Goal: Task Accomplishment & Management: Manage account settings

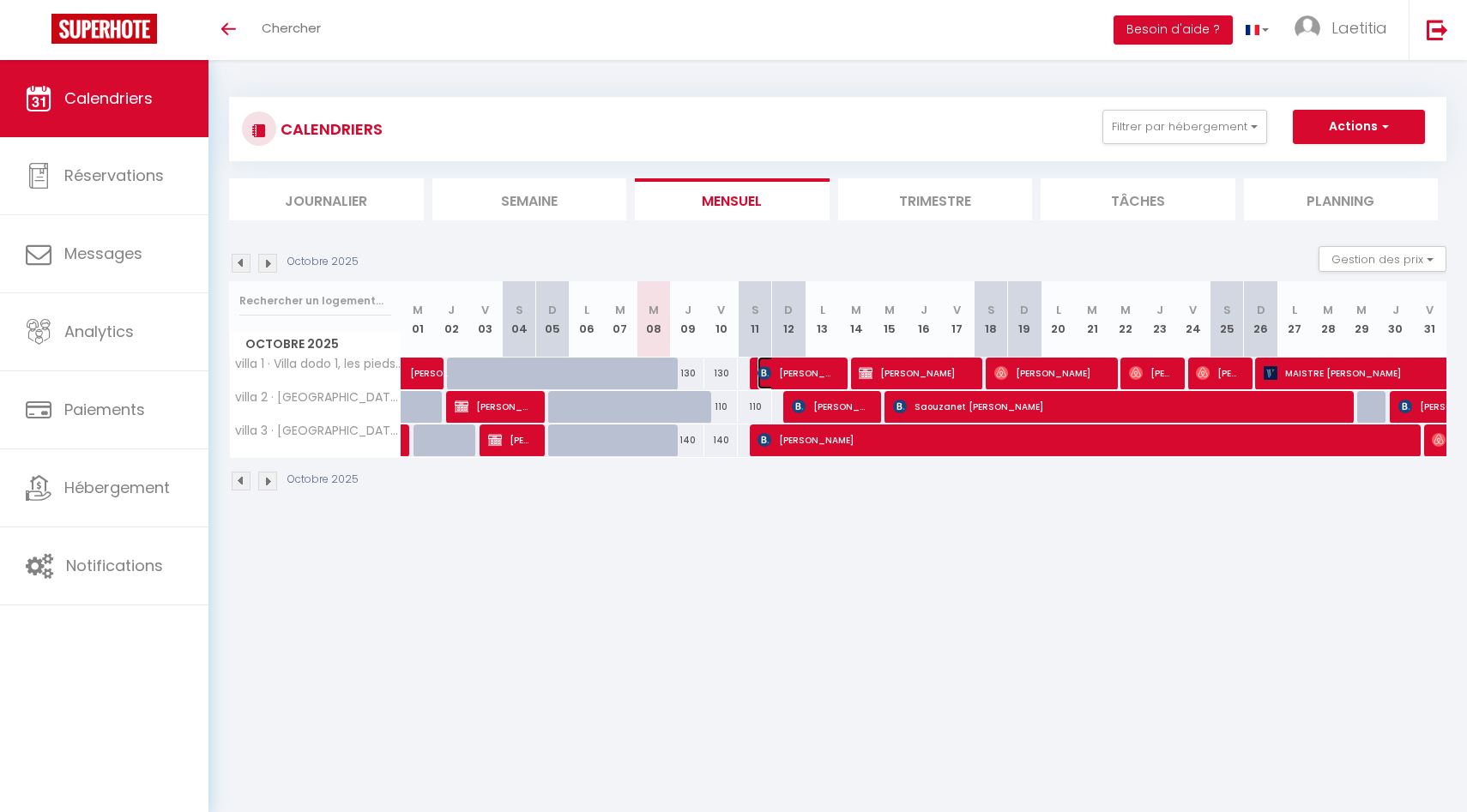
click at [811, 371] on span "[PERSON_NAME]" at bounding box center [797, 372] width 78 height 33
select select "OK"
select select "0"
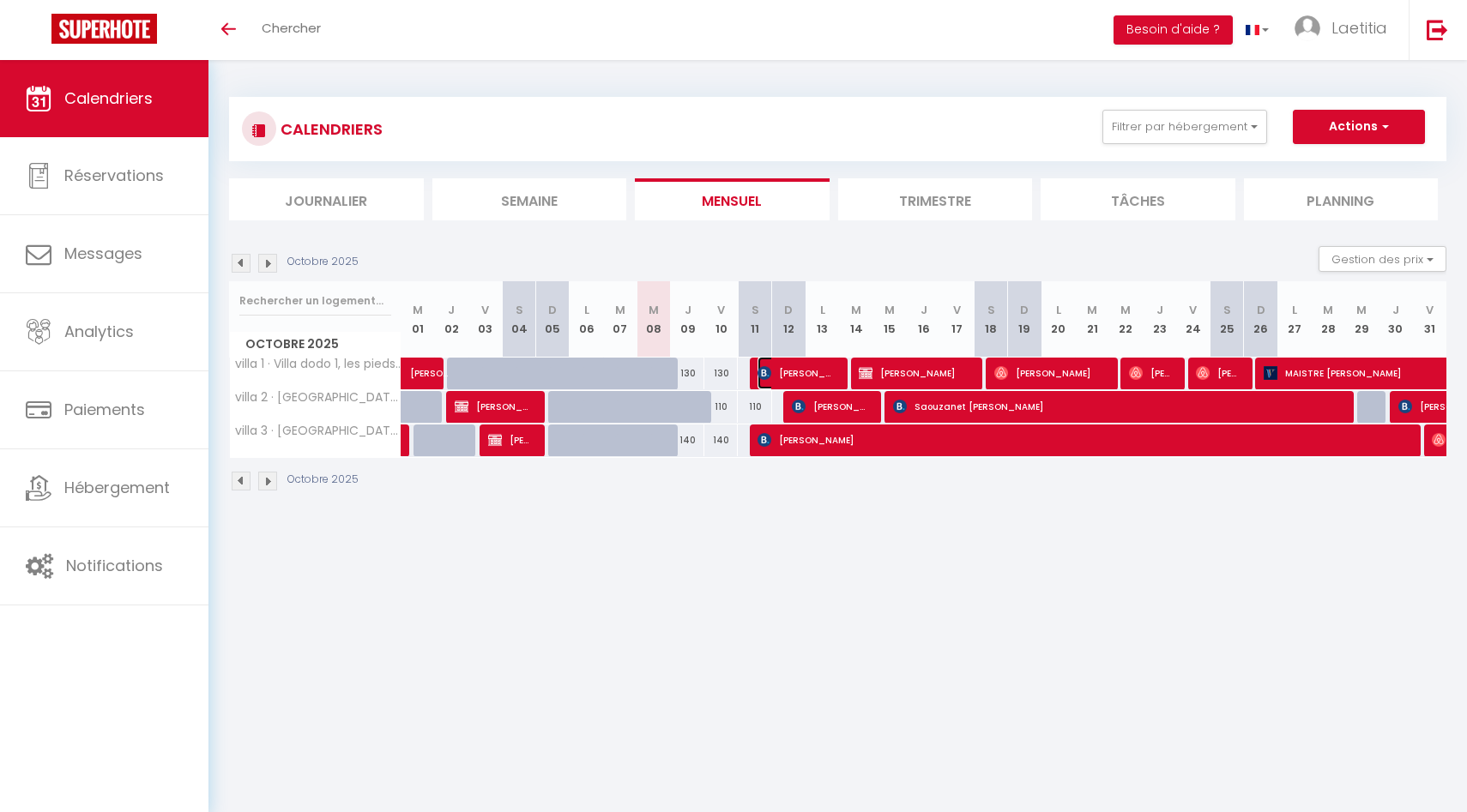
select select "1"
select select
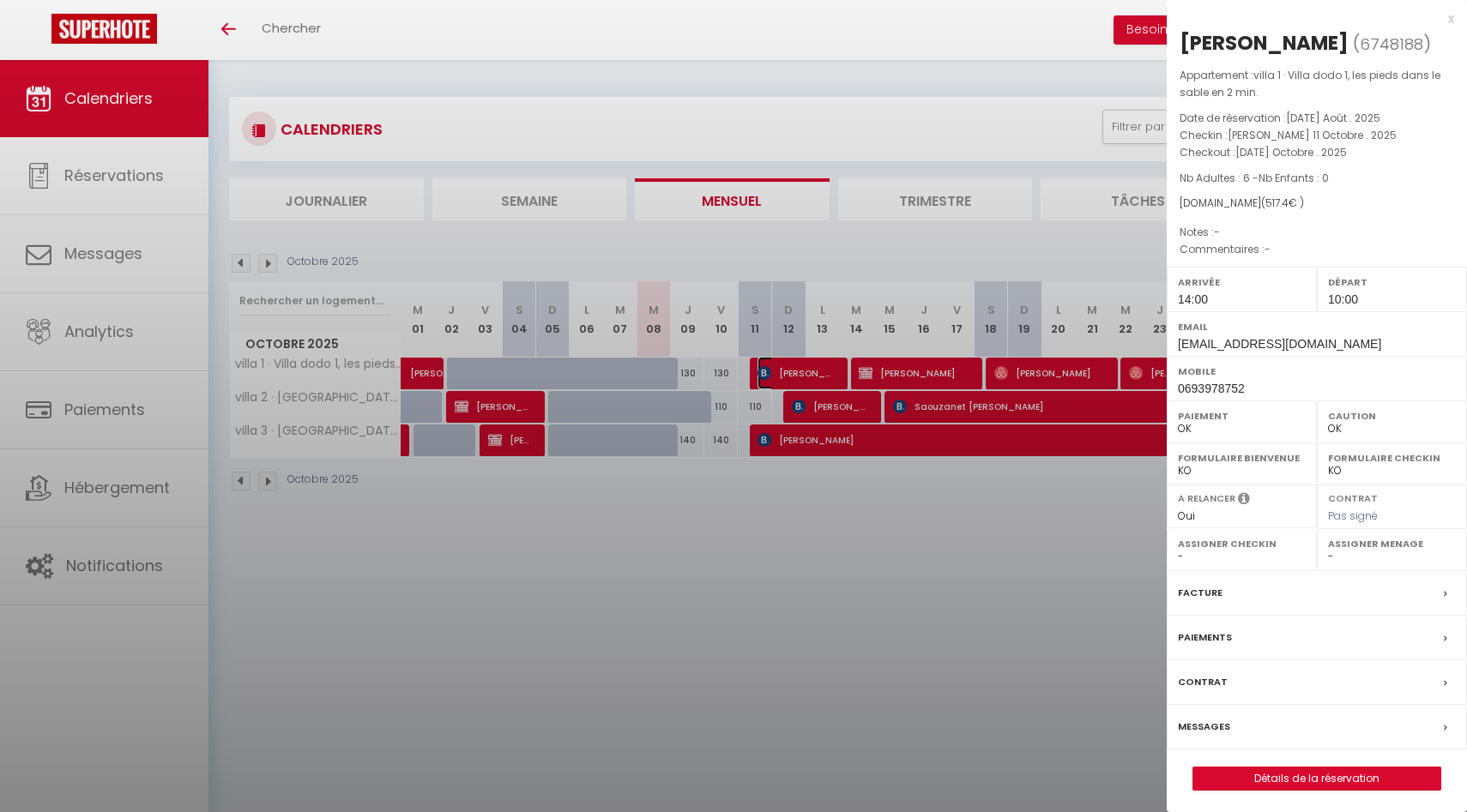
select select "53138"
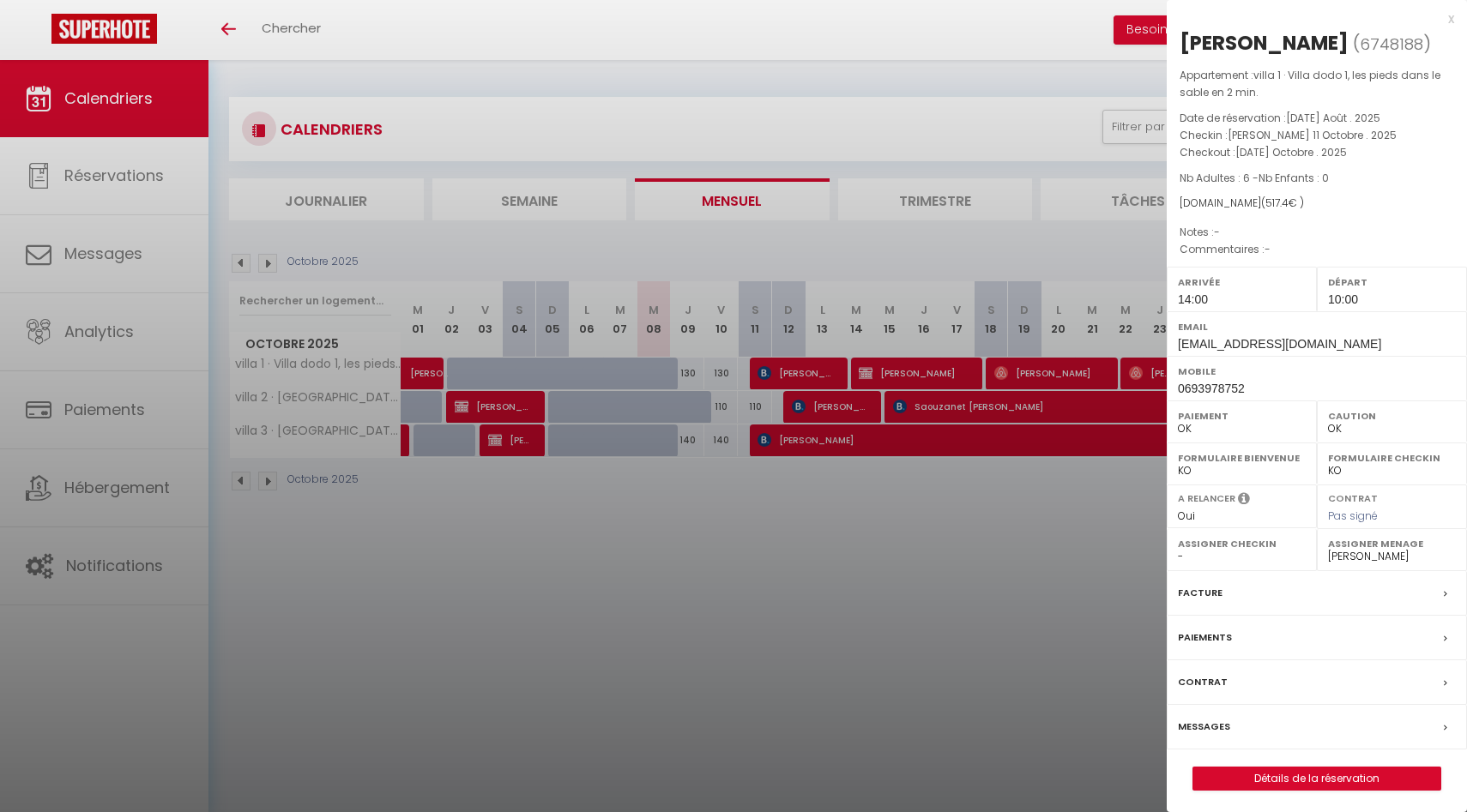
click at [811, 370] on div at bounding box center [733, 406] width 1467 height 812
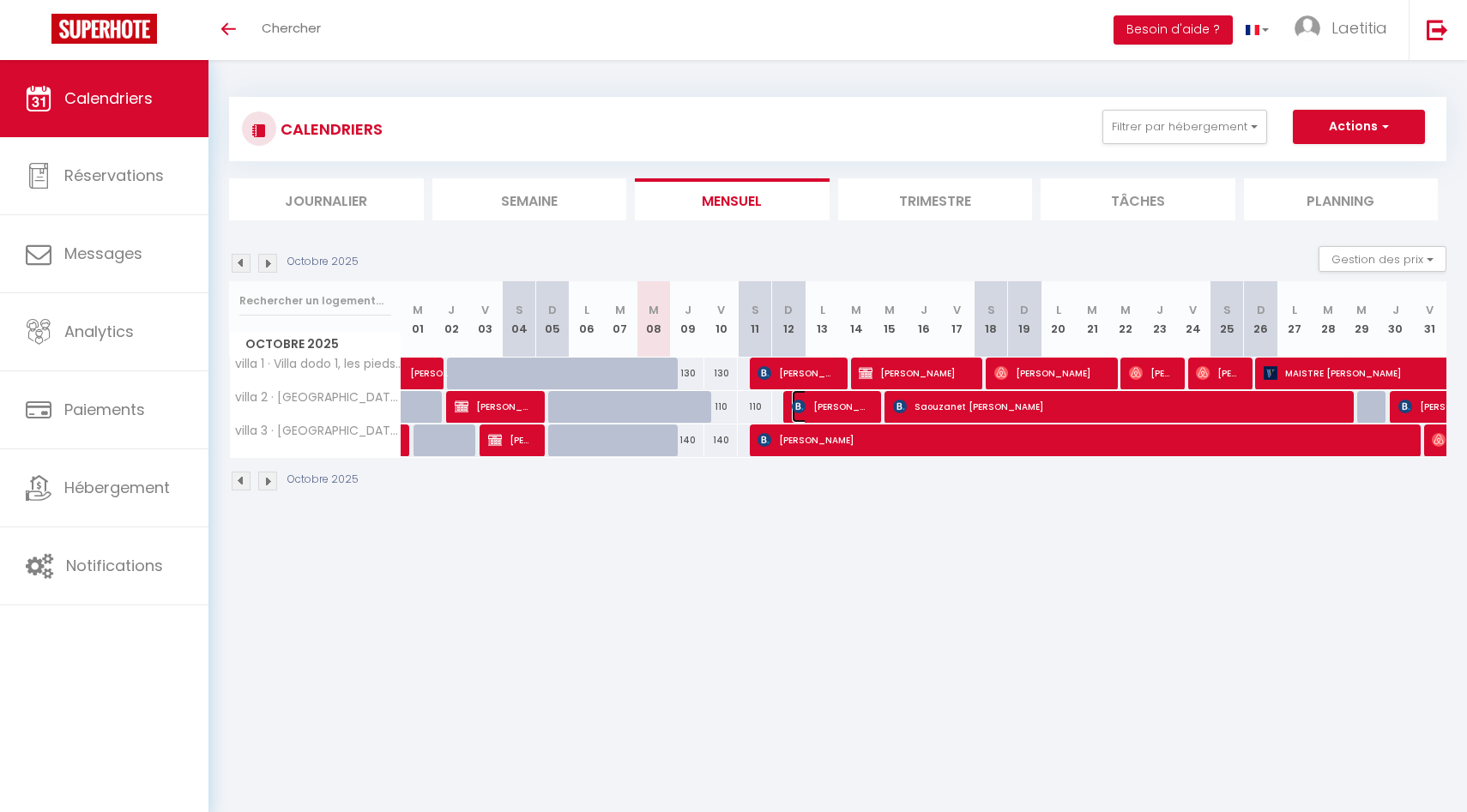
click at [818, 400] on span "[PERSON_NAME]" at bounding box center [831, 406] width 78 height 33
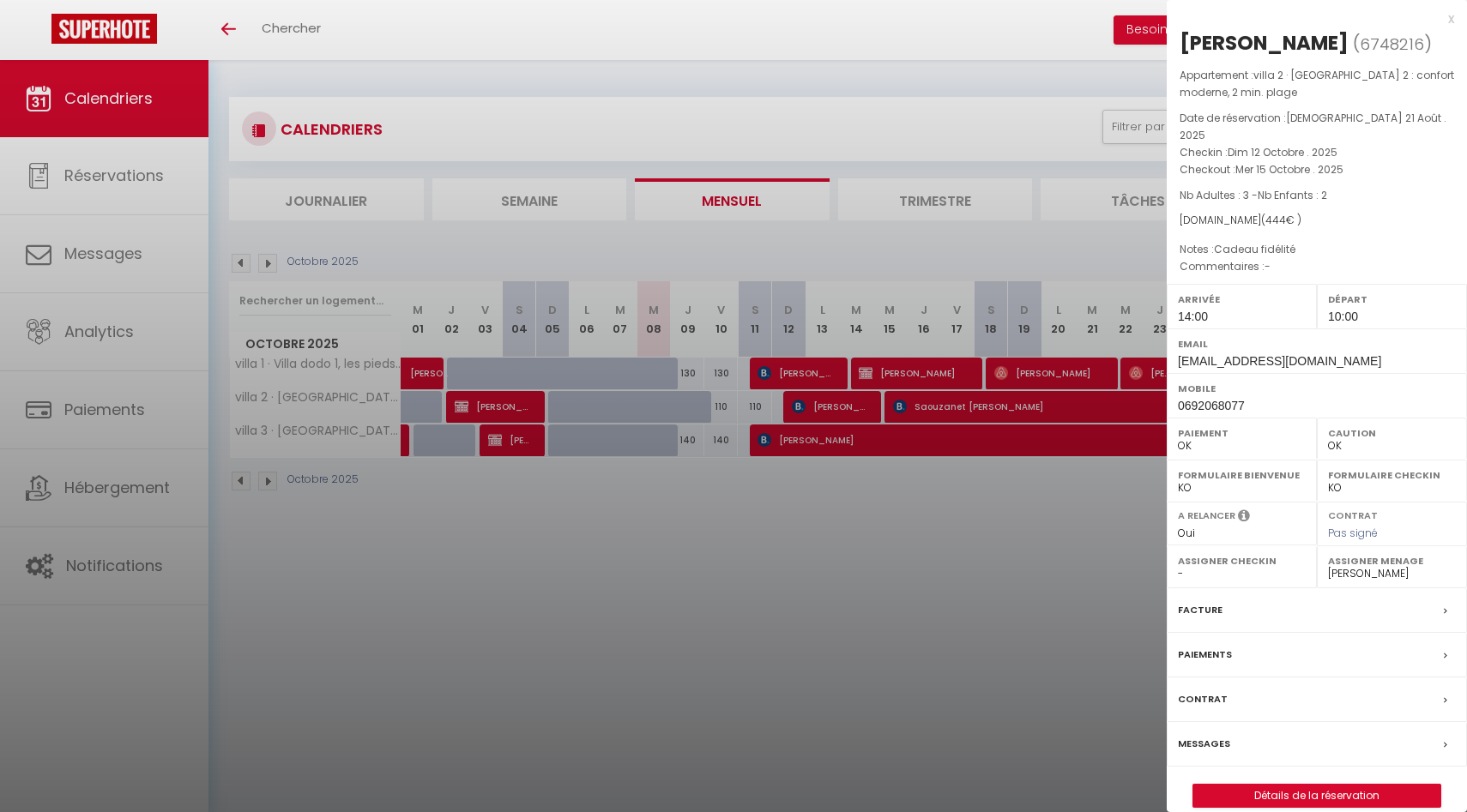
click at [819, 379] on div at bounding box center [733, 406] width 1467 height 812
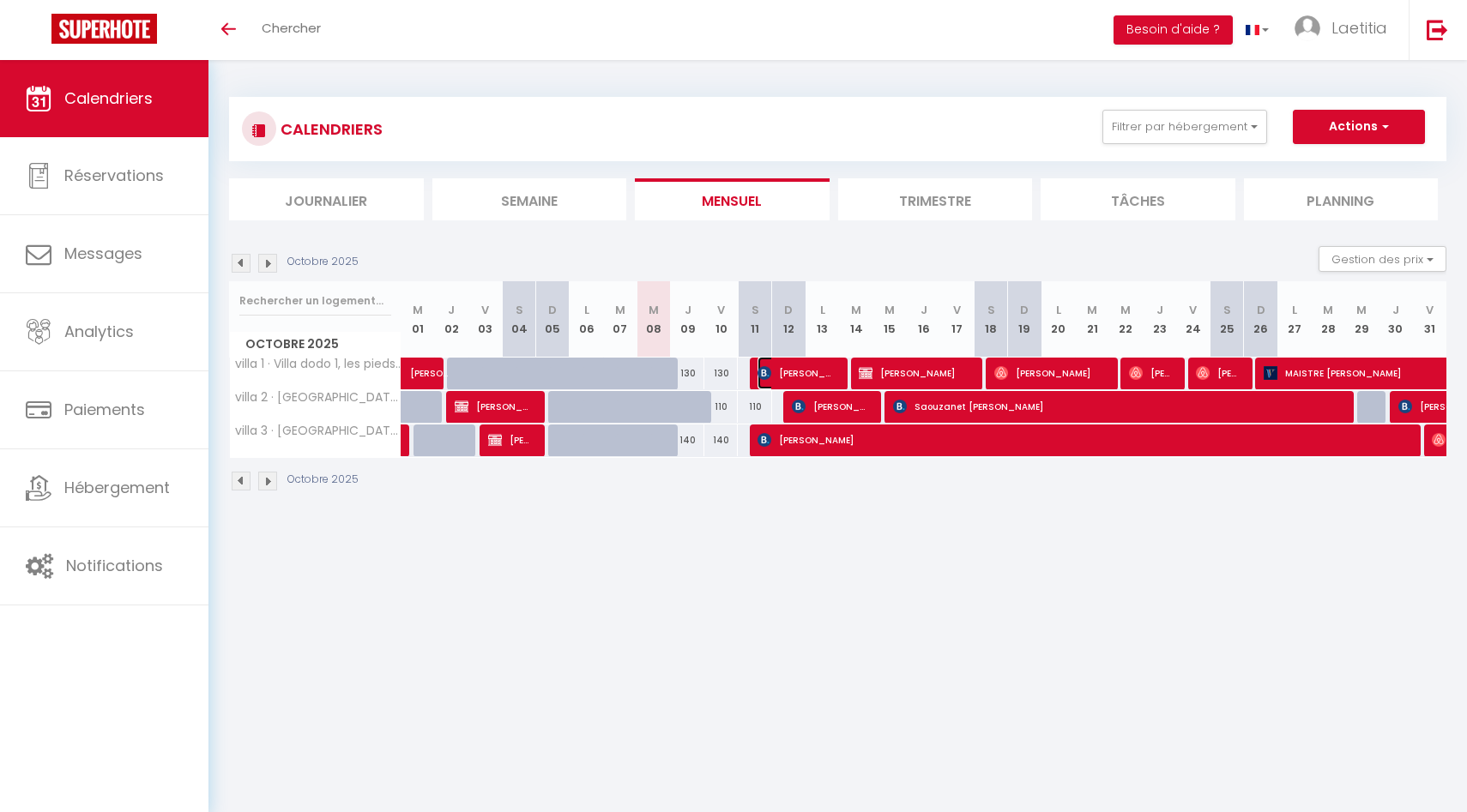
click at [818, 375] on span "[PERSON_NAME]" at bounding box center [797, 372] width 78 height 33
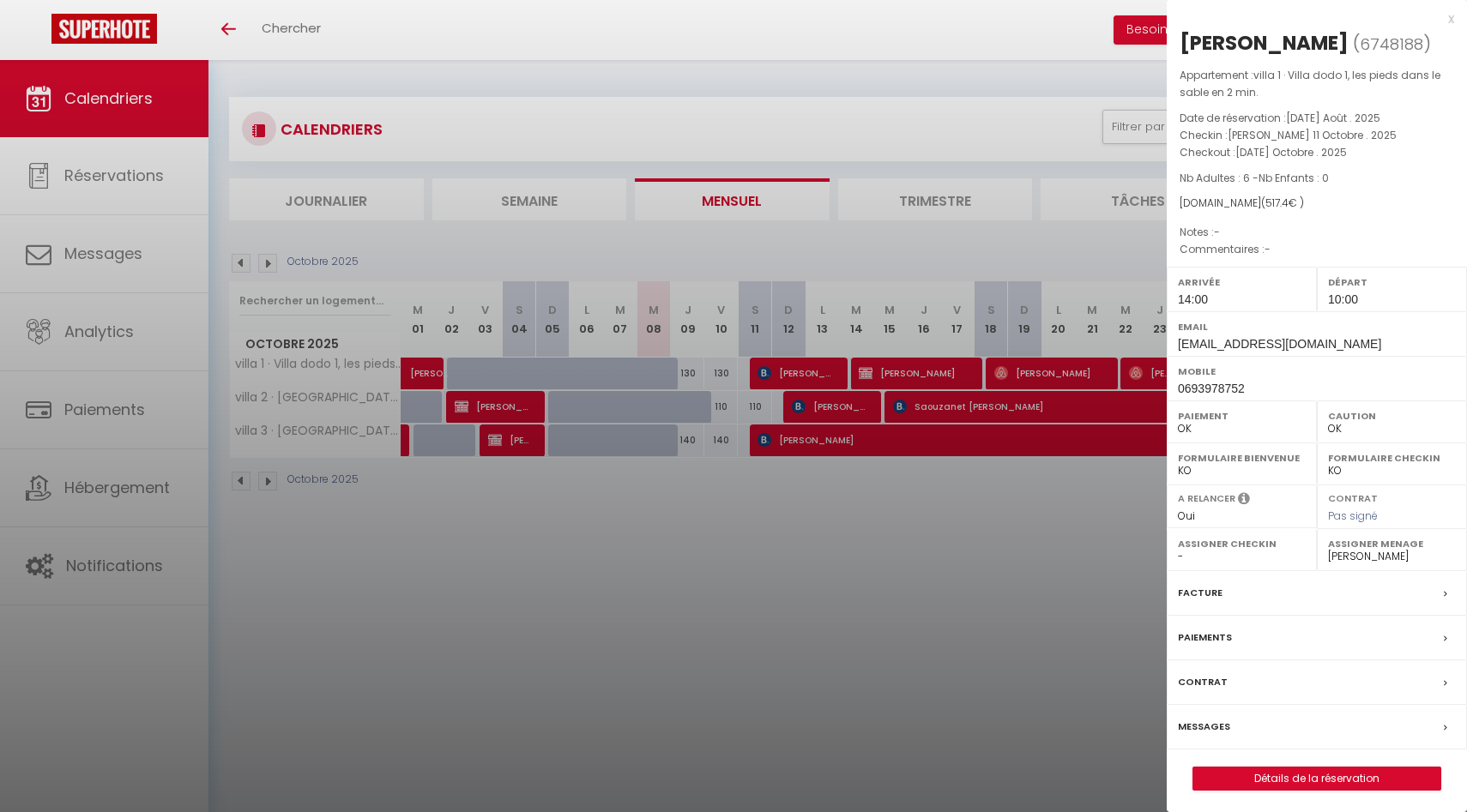
click at [825, 435] on div at bounding box center [733, 406] width 1467 height 812
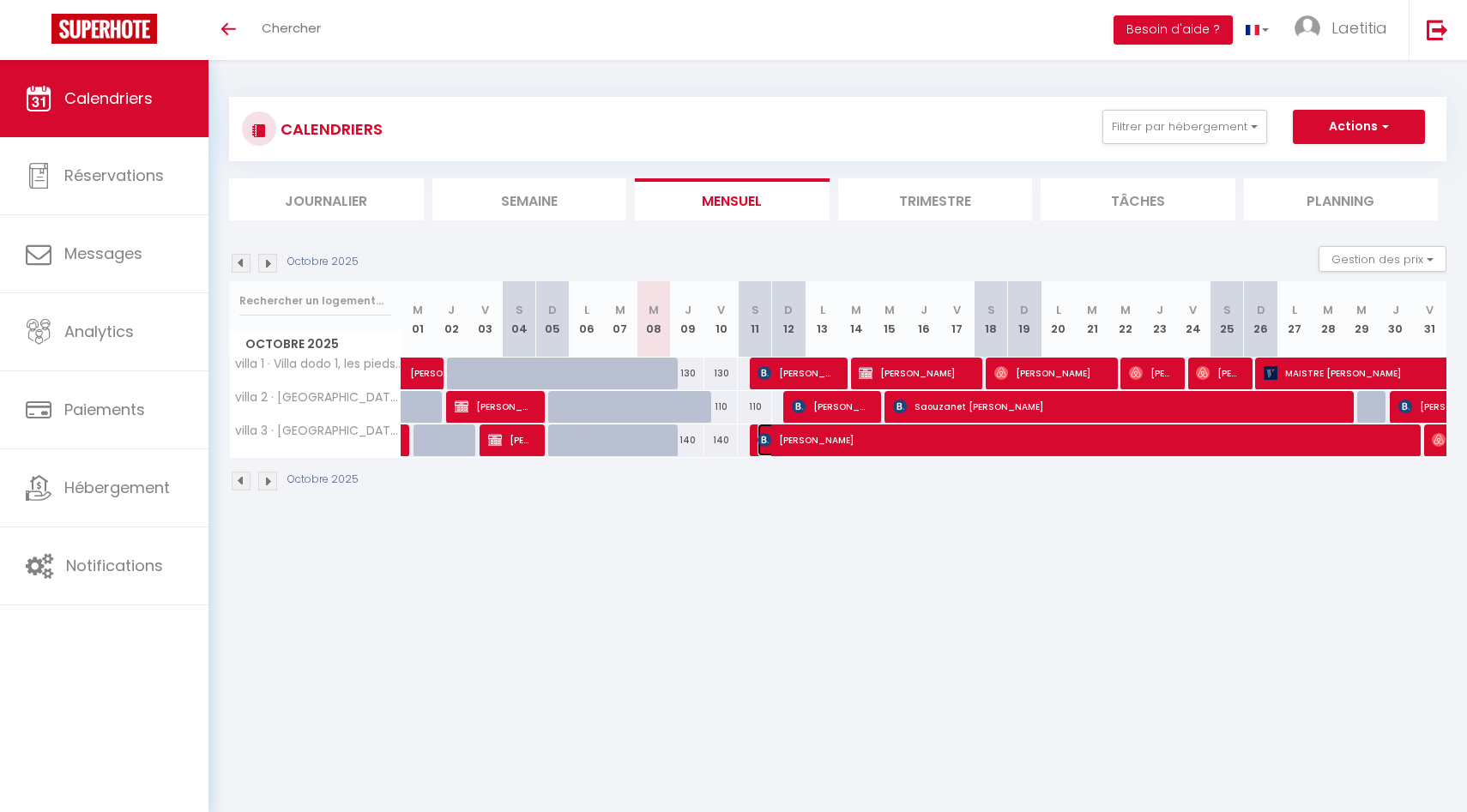
click at [825, 435] on span "[PERSON_NAME]" at bounding box center [1080, 440] width 647 height 33
